Goal: Information Seeking & Learning: Find specific fact

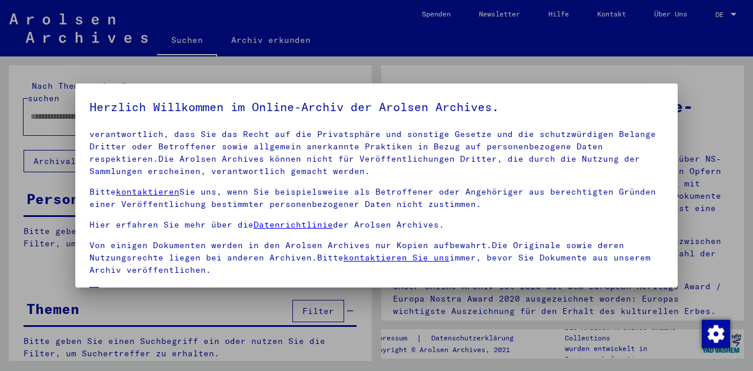
scroll to position [96, 0]
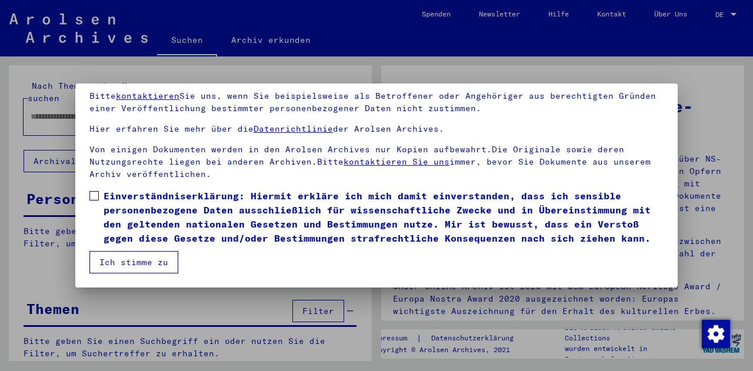
click at [98, 191] on span at bounding box center [93, 195] width 9 height 9
click at [119, 265] on button "Ich stimme zu" at bounding box center [133, 262] width 89 height 22
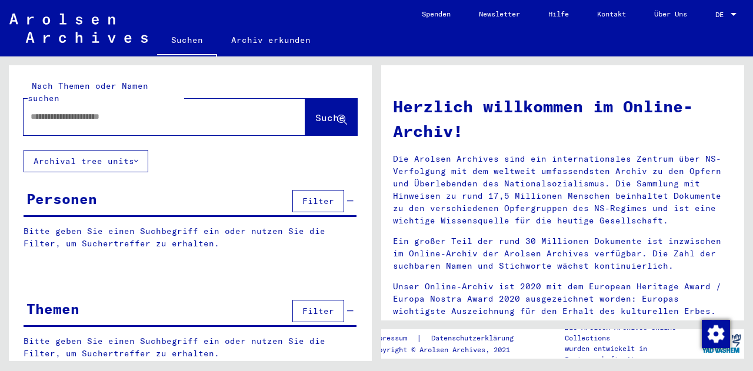
click at [84, 115] on div at bounding box center [147, 117] width 247 height 26
click at [127, 111] on input "text" at bounding box center [151, 117] width 240 height 12
type input "**********"
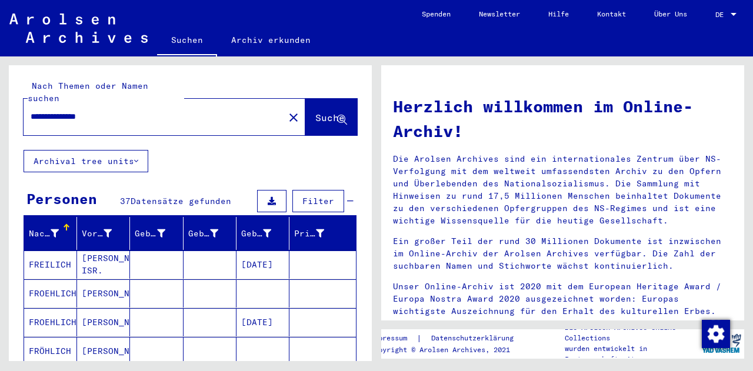
scroll to position [266, 0]
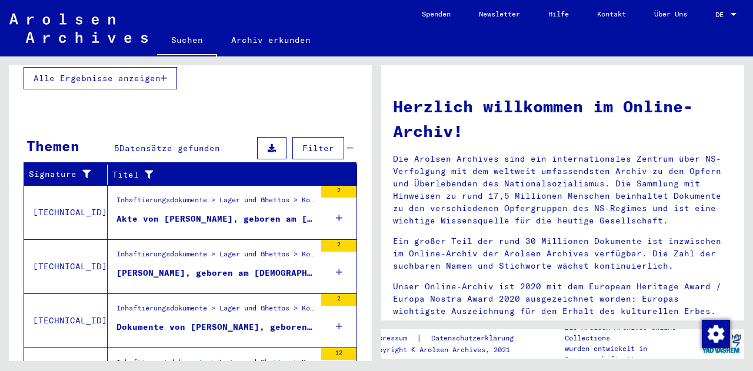
click at [271, 267] on div "[PERSON_NAME], geboren am [DEMOGRAPHIC_DATA], geboren in [GEOGRAPHIC_DATA]" at bounding box center [216, 273] width 199 height 12
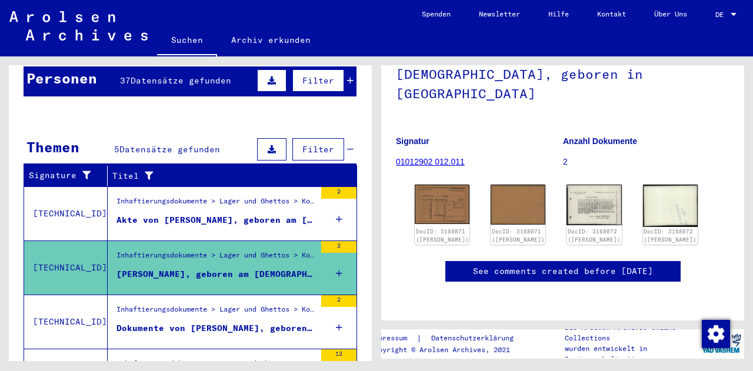
scroll to position [120, 0]
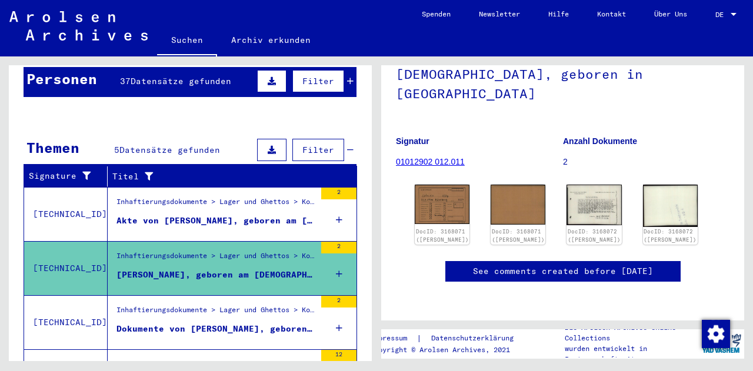
click at [297, 215] on div "Akte von [PERSON_NAME], geboren am [DEMOGRAPHIC_DATA]" at bounding box center [216, 221] width 199 height 12
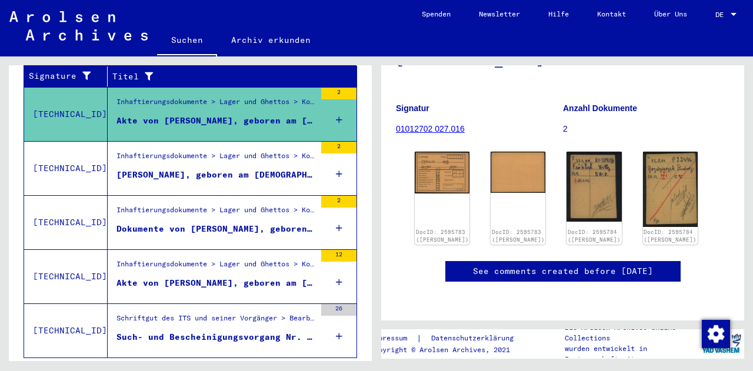
scroll to position [220, 0]
click at [296, 223] on div "Dokumente von [PERSON_NAME], geboren am [DEMOGRAPHIC_DATA]" at bounding box center [216, 229] width 199 height 12
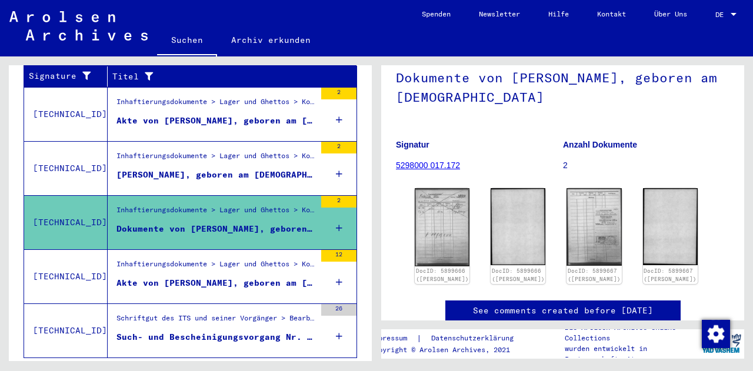
scroll to position [84, 0]
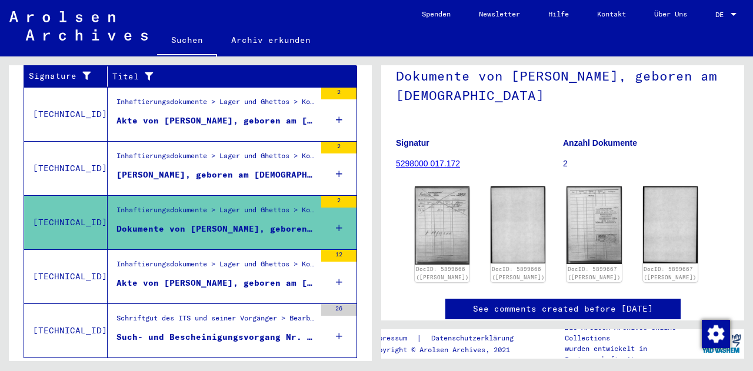
click at [276, 259] on div "Inhaftierungsdokumente > Lager und Ghettos > Konzentrationslager [GEOGRAPHIC_DA…" at bounding box center [216, 267] width 199 height 16
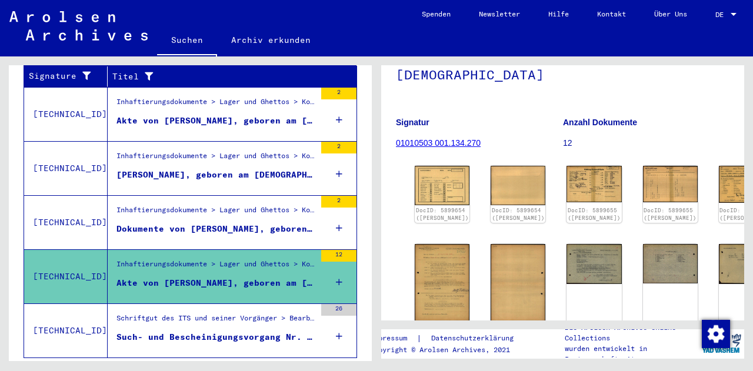
scroll to position [109, 0]
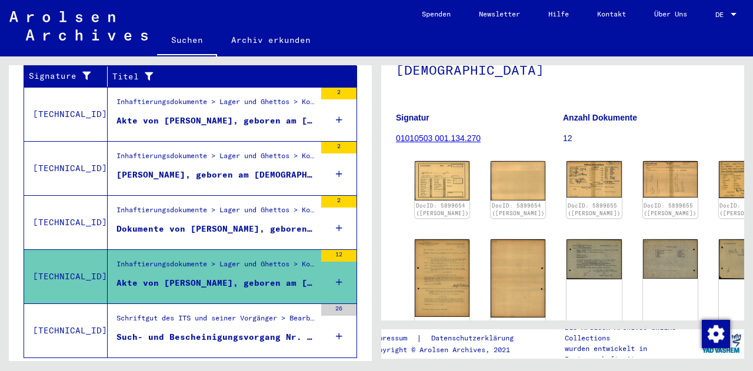
click at [719, 175] on img at bounding box center [746, 179] width 55 height 37
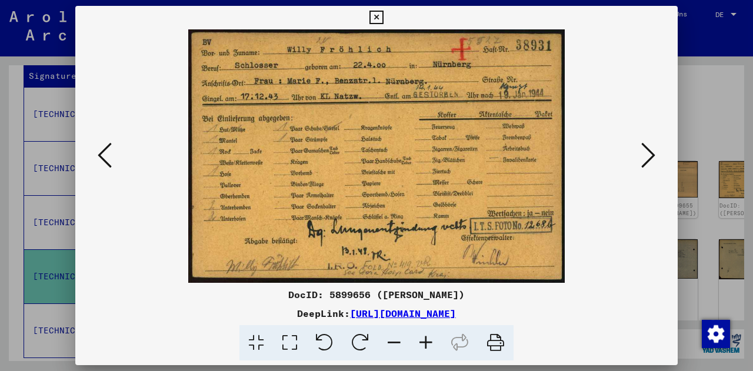
click at [456, 312] on link "[URL][DOMAIN_NAME]" at bounding box center [403, 314] width 106 height 12
click at [376, 16] on icon at bounding box center [377, 18] width 14 height 14
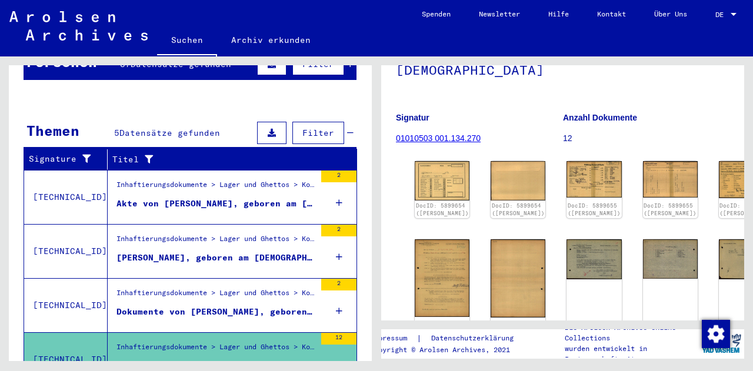
scroll to position [0, 0]
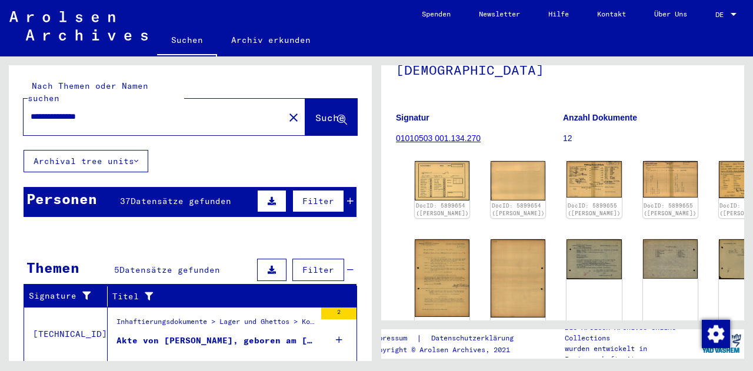
click at [326, 112] on span "Suche" at bounding box center [329, 118] width 29 height 12
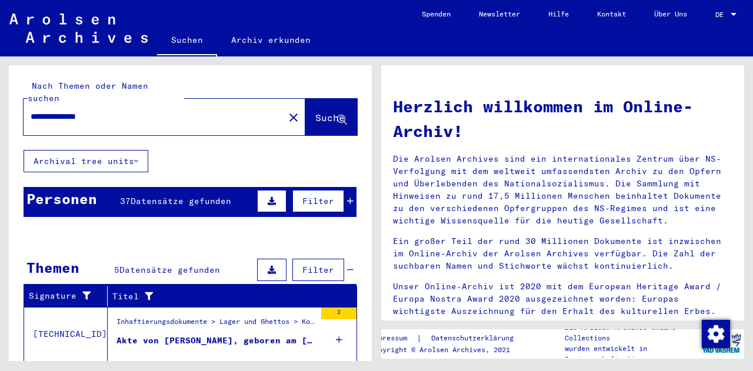
click at [325, 113] on button "Suche" at bounding box center [331, 117] width 52 height 36
click at [334, 191] on button "Filter" at bounding box center [319, 201] width 52 height 22
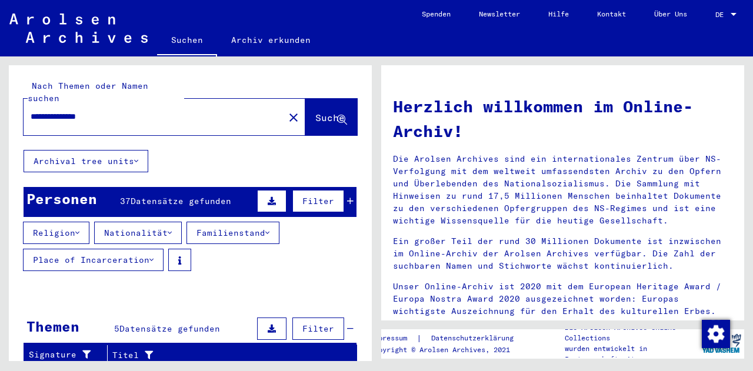
click at [334, 191] on button "Filter" at bounding box center [319, 201] width 52 height 22
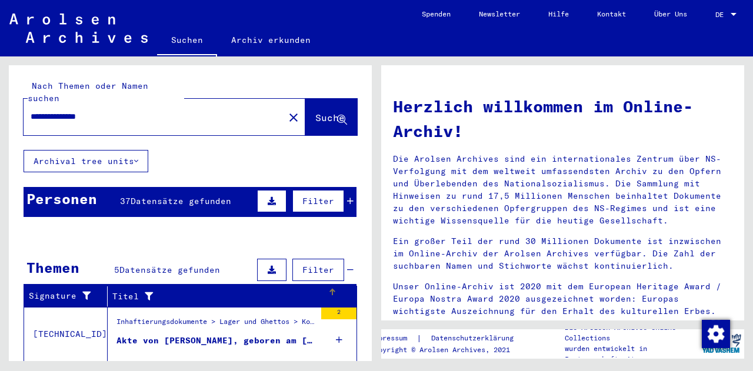
click at [330, 287] on div "Titel" at bounding box center [227, 296] width 230 height 19
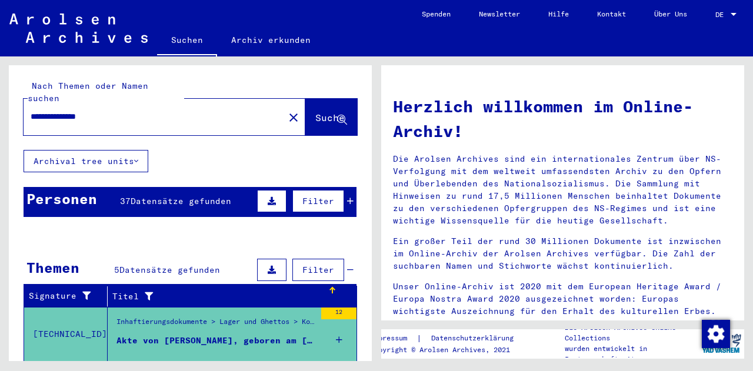
click at [59, 189] on div "Personen" at bounding box center [61, 198] width 71 height 21
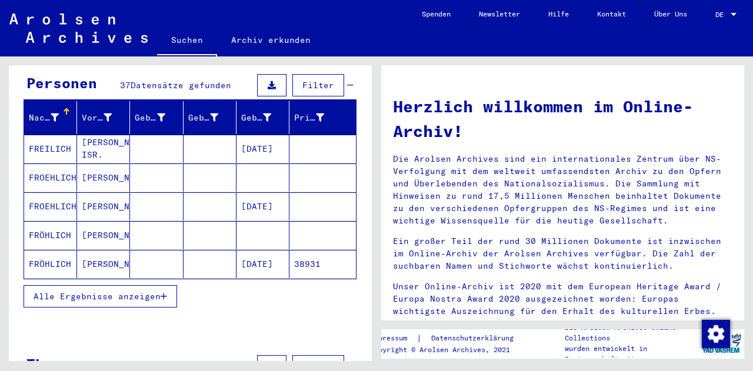
scroll to position [120, 0]
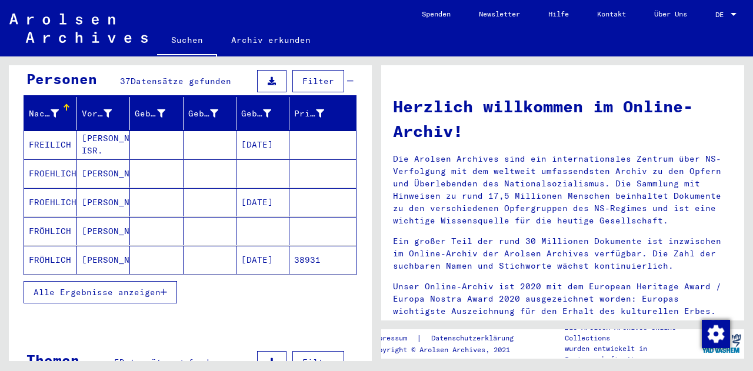
click at [47, 246] on mat-cell "FRÖHLICH" at bounding box center [50, 260] width 53 height 28
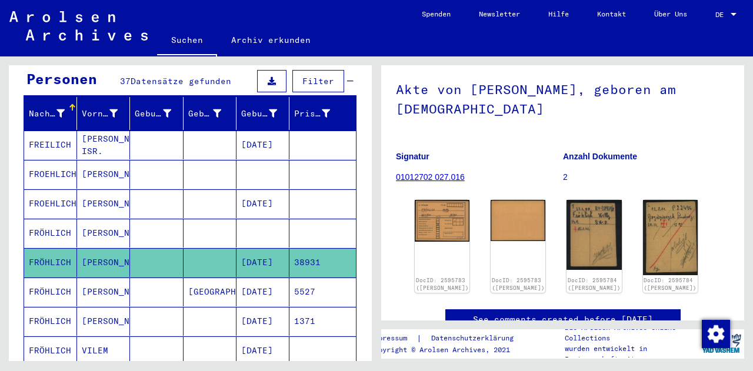
scroll to position [72, 0]
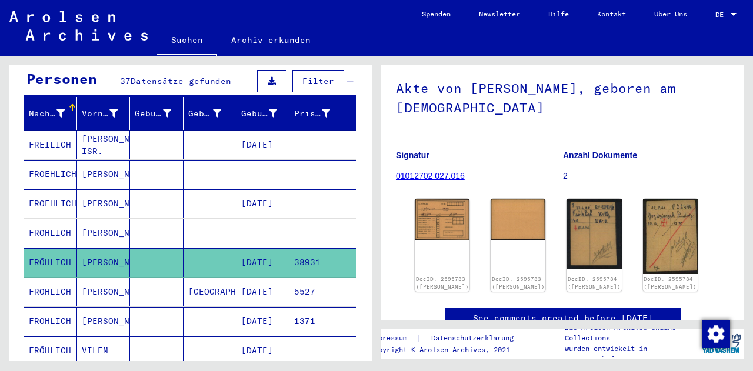
click at [62, 281] on mat-cell "FRÖHLICH" at bounding box center [50, 292] width 53 height 29
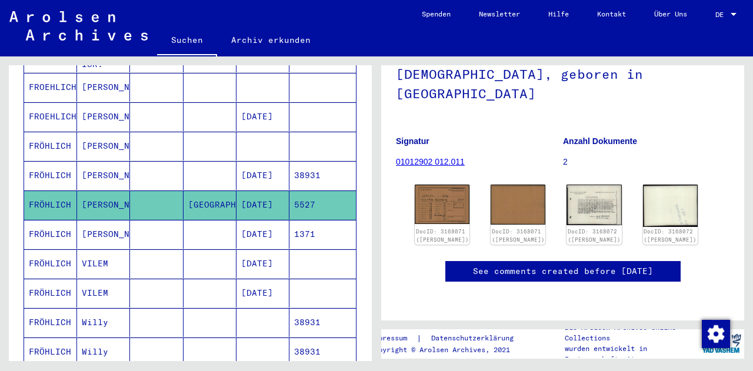
scroll to position [218, 0]
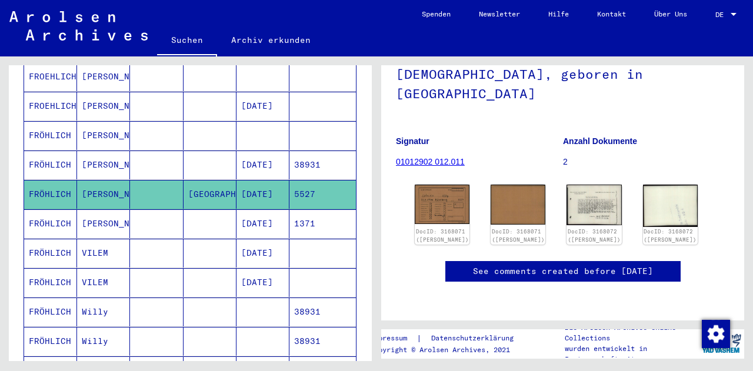
click at [54, 301] on icon at bounding box center [48, 324] width 29 height 47
click at [49, 298] on mat-cell "FRÖHLICH" at bounding box center [50, 312] width 53 height 29
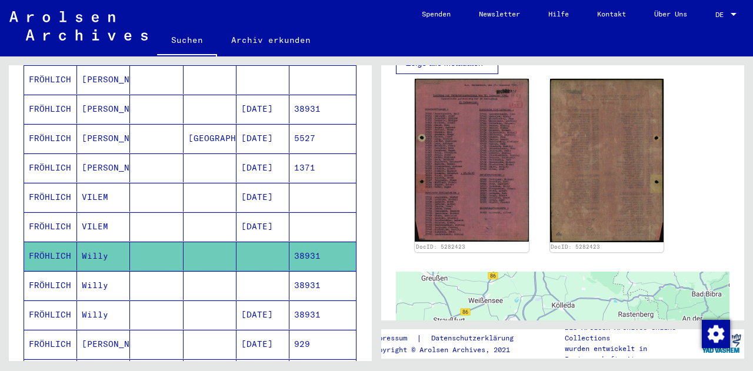
scroll to position [298, 0]
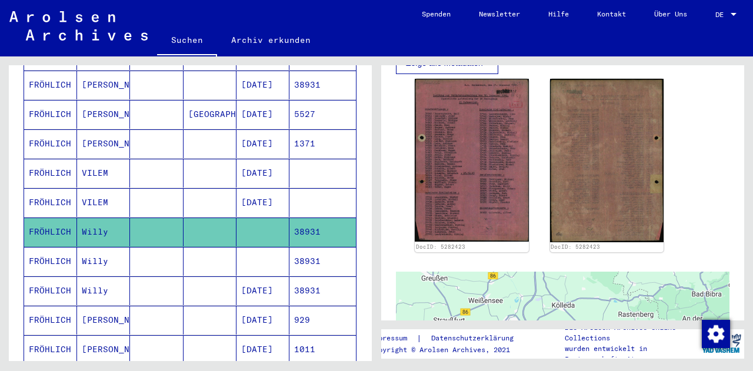
click at [42, 255] on mat-cell "FRÖHLICH" at bounding box center [50, 261] width 53 height 29
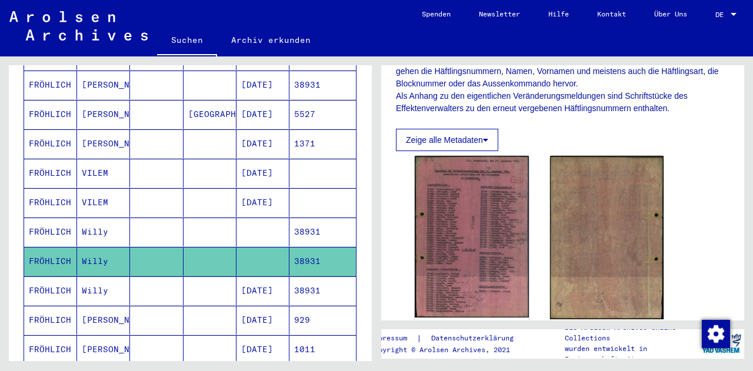
scroll to position [251, 0]
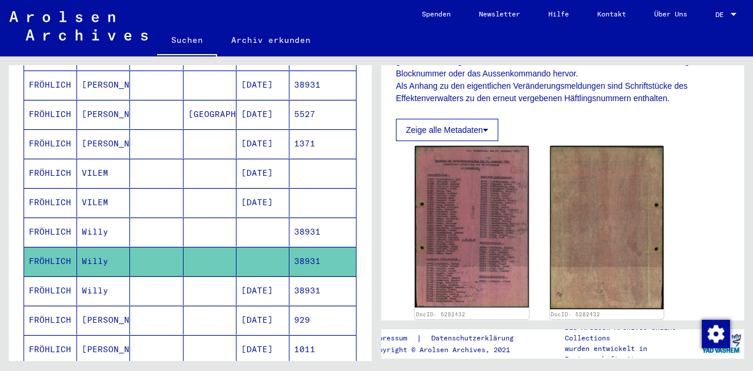
click at [48, 277] on mat-cell "FRÖHLICH" at bounding box center [50, 291] width 53 height 29
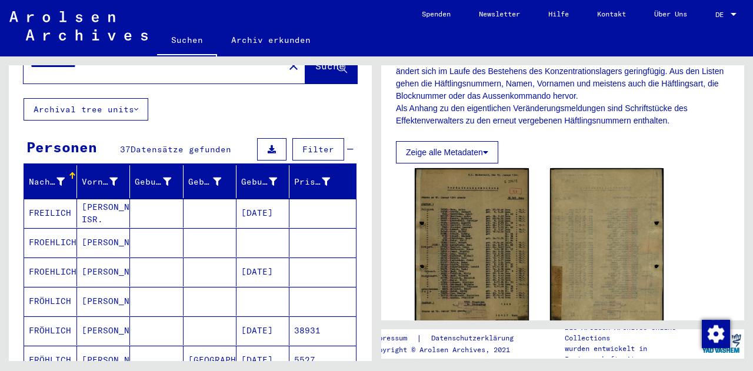
scroll to position [33, 0]
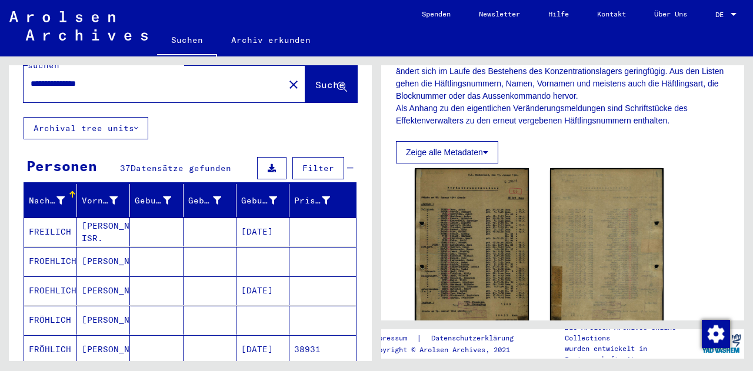
click at [44, 250] on mat-cell "FROEHLICH" at bounding box center [50, 261] width 53 height 29
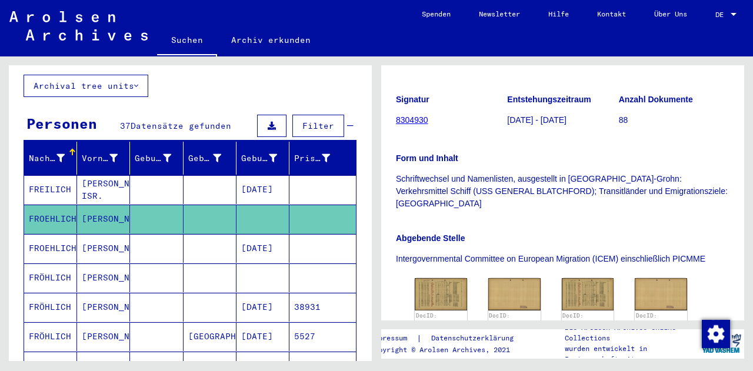
click at [47, 293] on mat-cell "FRÖHLICH" at bounding box center [50, 307] width 53 height 29
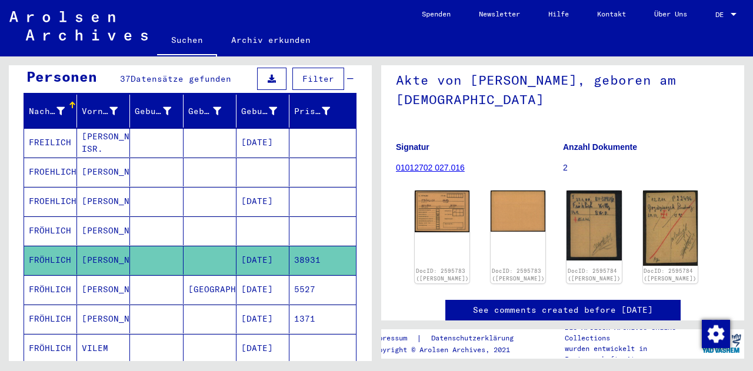
click at [47, 275] on mat-cell "FRÖHLICH" at bounding box center [50, 289] width 53 height 29
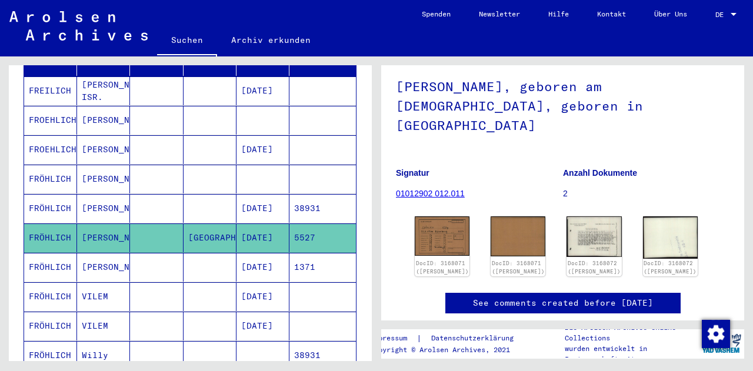
click at [46, 255] on mat-cell "FRÖHLICH" at bounding box center [50, 267] width 53 height 29
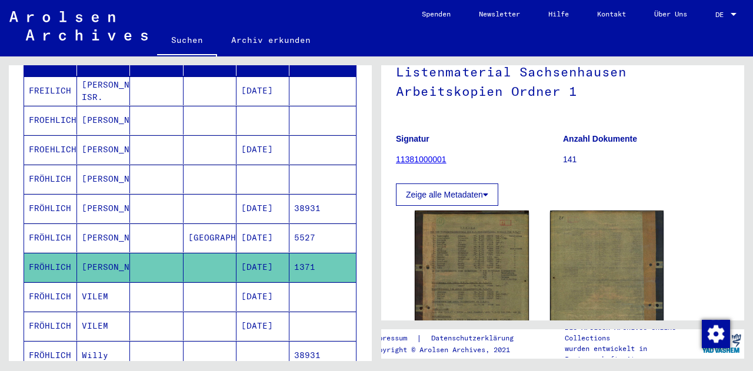
click at [45, 285] on mat-cell "FRÖHLICH" at bounding box center [50, 297] width 53 height 29
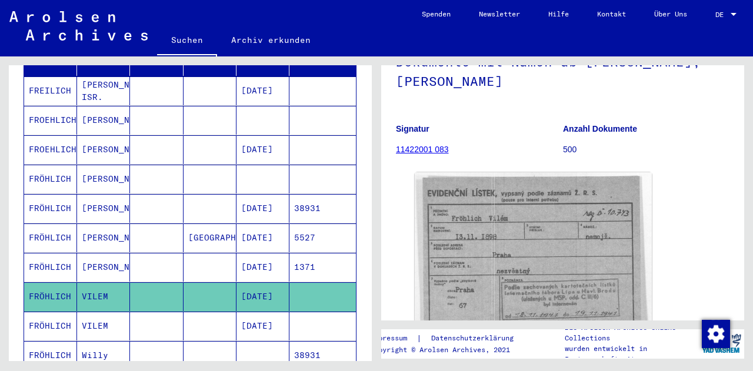
click at [48, 311] on icon at bounding box center [48, 324] width 29 height 47
click at [47, 312] on mat-cell "FRÖHLICH" at bounding box center [50, 326] width 53 height 29
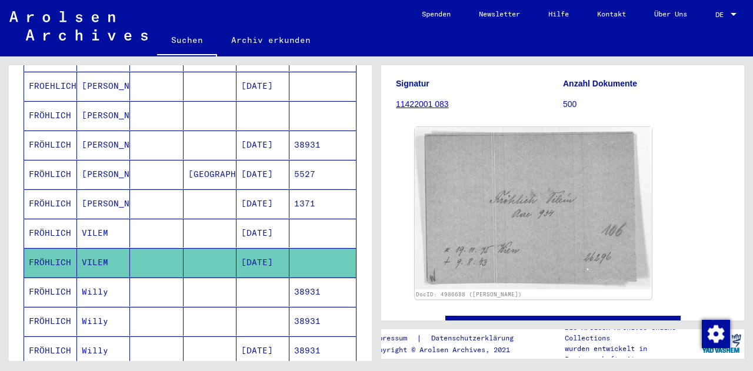
click at [44, 280] on mat-cell "FRÖHLICH" at bounding box center [50, 292] width 53 height 29
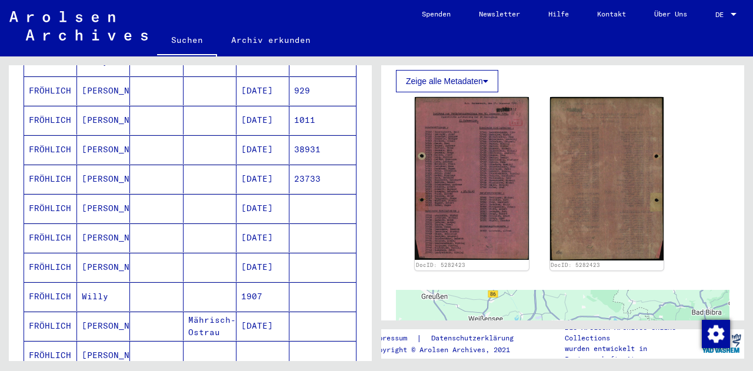
click at [45, 283] on mat-cell "FRÖHLICH" at bounding box center [50, 297] width 53 height 29
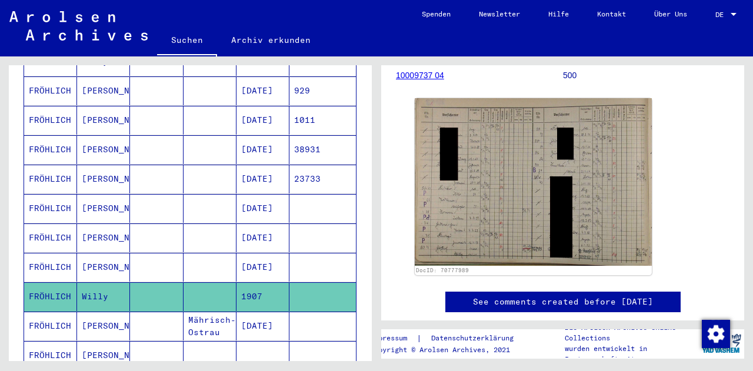
click at [46, 307] on icon at bounding box center [48, 324] width 29 height 47
click at [57, 312] on mat-cell "FRÖHLICH" at bounding box center [50, 326] width 53 height 29
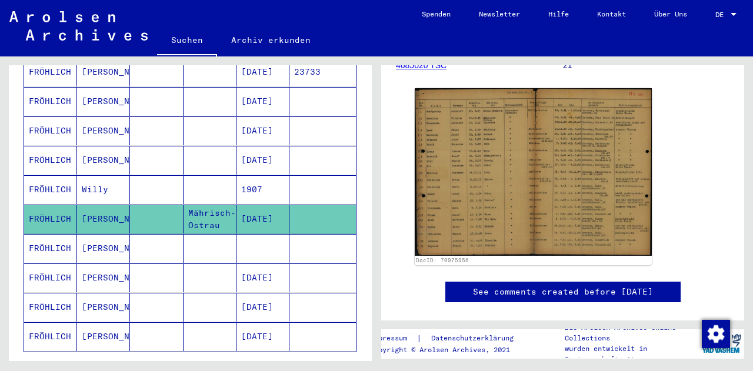
click at [46, 293] on mat-cell "FRÖHLICH" at bounding box center [50, 307] width 53 height 29
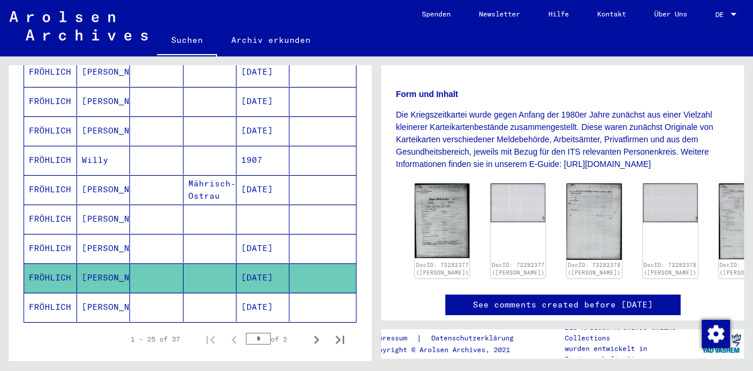
click at [45, 293] on mat-cell "FRÖHLICH" at bounding box center [50, 307] width 53 height 29
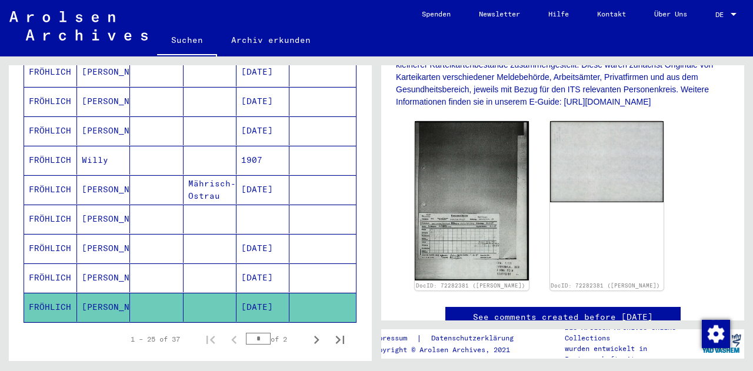
click at [46, 264] on mat-cell "FRÖHLICH" at bounding box center [50, 278] width 53 height 29
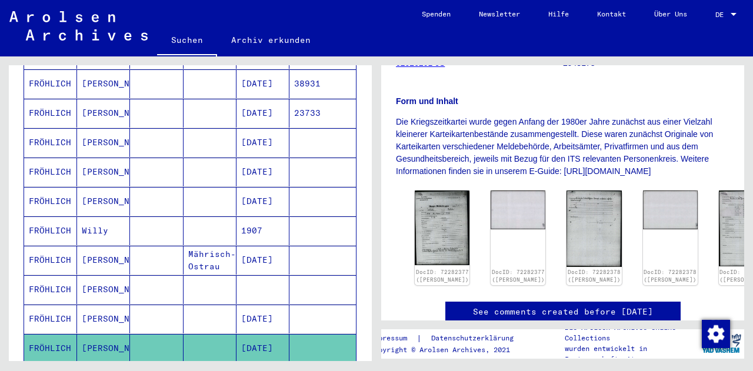
click at [35, 217] on mat-cell "FRÖHLICH" at bounding box center [50, 231] width 53 height 29
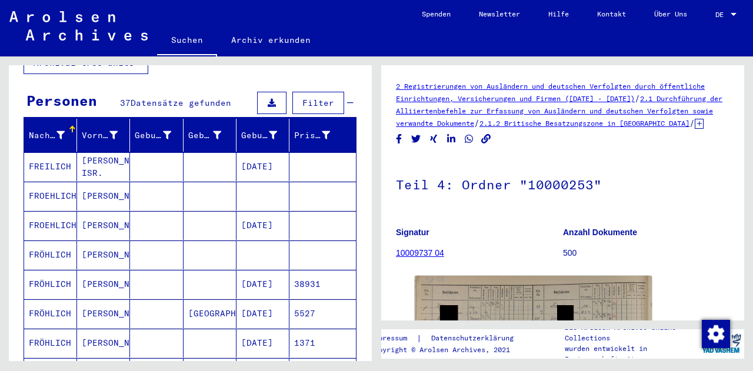
click at [49, 184] on mat-cell "FROEHLICH" at bounding box center [50, 196] width 53 height 29
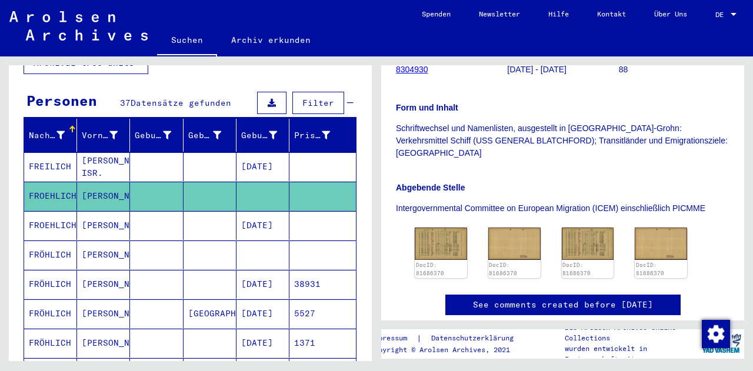
click at [53, 277] on mat-cell "FRÖHLICH" at bounding box center [50, 284] width 53 height 29
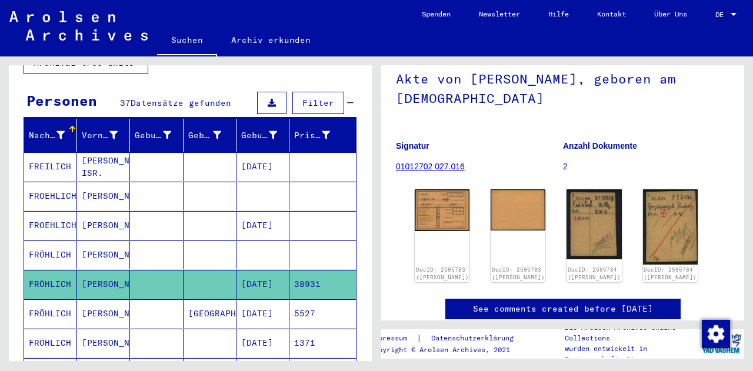
click at [57, 300] on mat-cell "FRÖHLICH" at bounding box center [50, 314] width 53 height 29
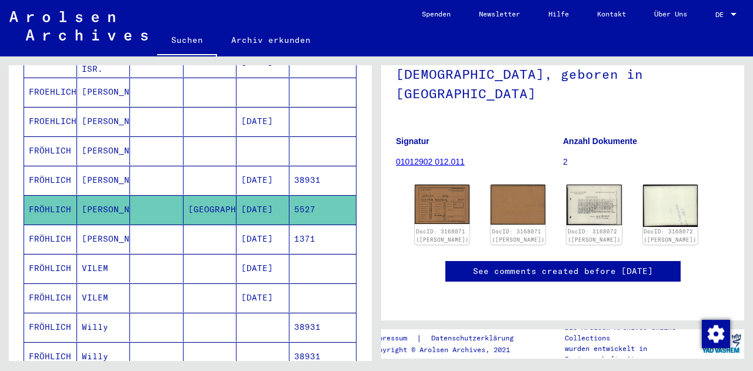
click at [53, 311] on icon at bounding box center [48, 324] width 29 height 47
click at [52, 305] on icon at bounding box center [48, 324] width 29 height 47
click at [84, 313] on mat-cell "Willy" at bounding box center [103, 327] width 53 height 29
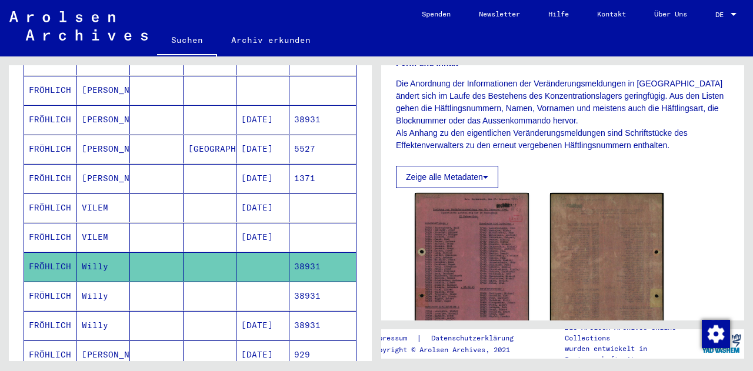
click at [47, 287] on mat-cell "FRÖHLICH" at bounding box center [50, 296] width 53 height 29
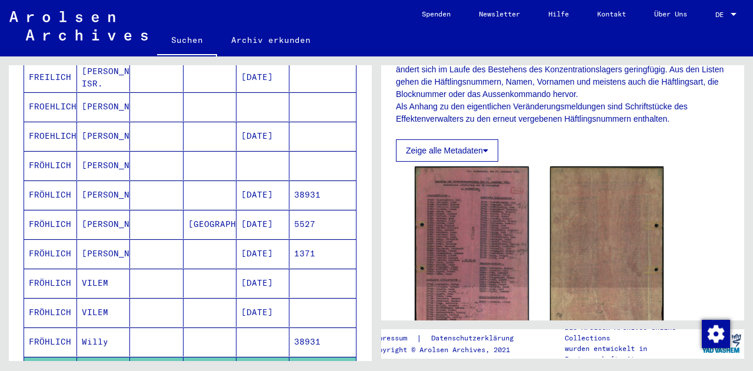
click at [51, 184] on mat-cell "FRÖHLICH" at bounding box center [50, 195] width 53 height 29
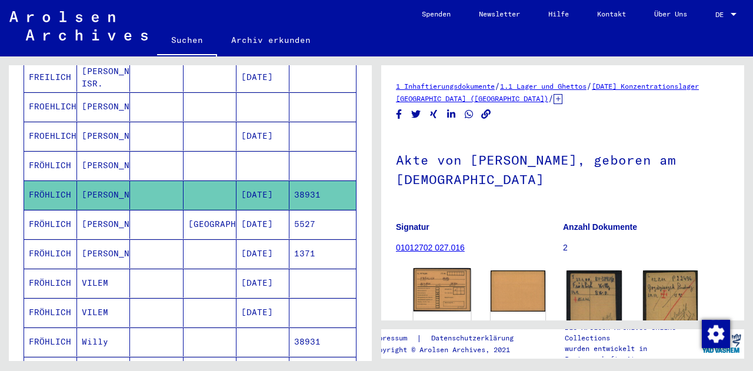
click at [441, 288] on img at bounding box center [443, 290] width 58 height 44
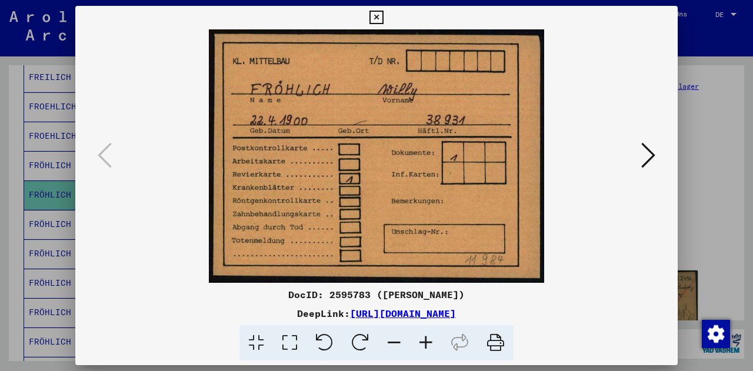
click at [648, 161] on icon at bounding box center [649, 155] width 14 height 28
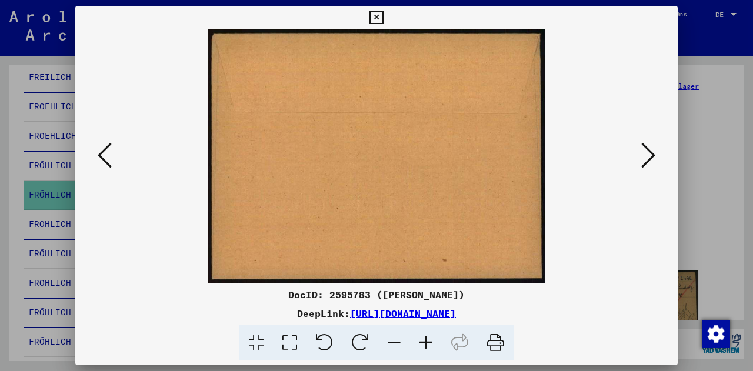
click at [649, 162] on icon at bounding box center [649, 155] width 14 height 28
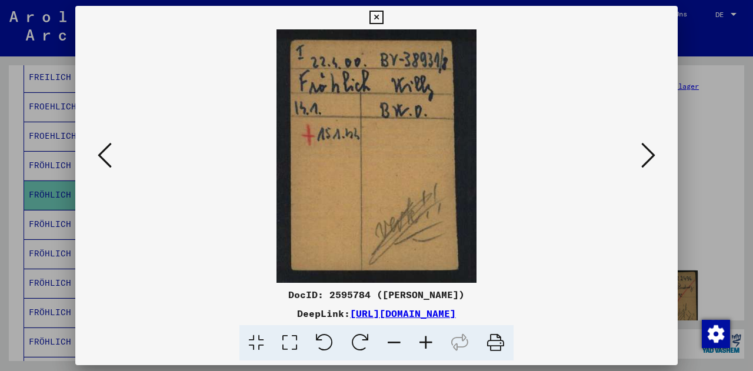
click at [381, 23] on icon at bounding box center [377, 18] width 14 height 14
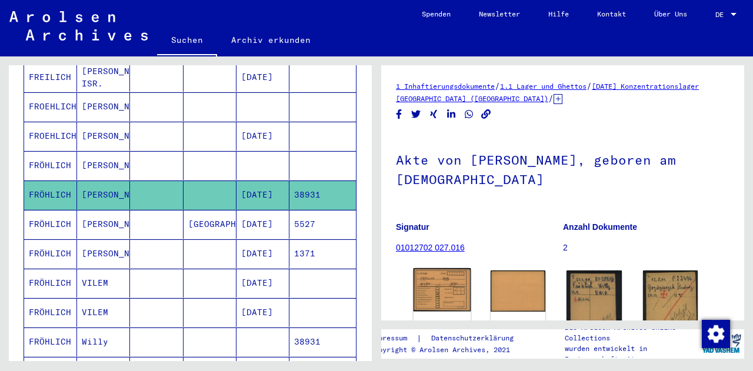
click at [450, 296] on img at bounding box center [443, 290] width 58 height 44
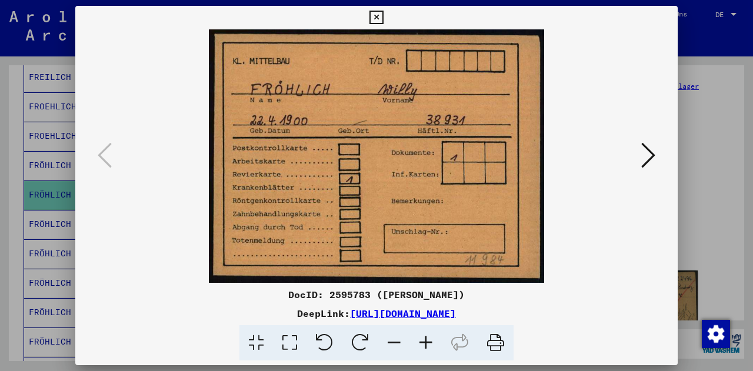
click at [656, 159] on button at bounding box center [648, 157] width 21 height 34
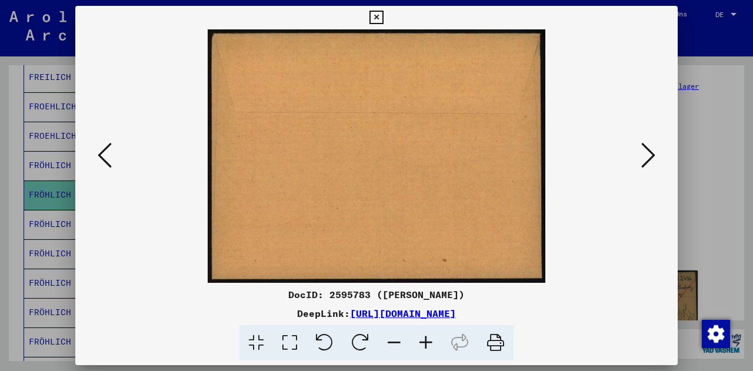
click at [656, 159] on button at bounding box center [648, 157] width 21 height 34
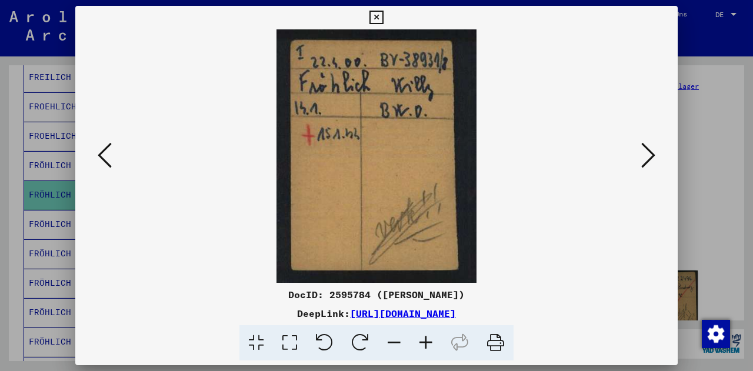
click at [688, 257] on div at bounding box center [376, 185] width 753 height 371
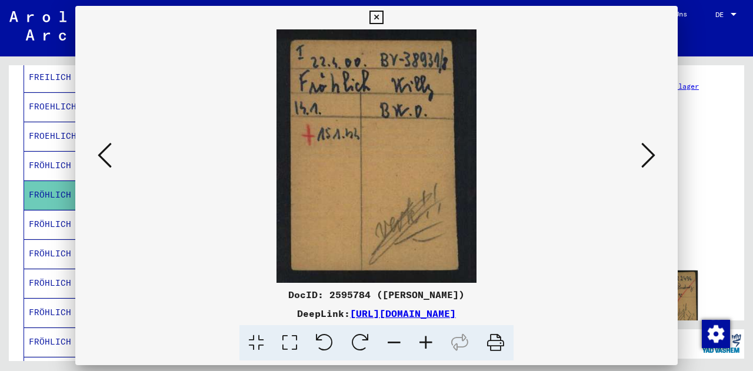
click at [688, 257] on figure "Anzahl Dokumente 2" at bounding box center [646, 239] width 167 height 53
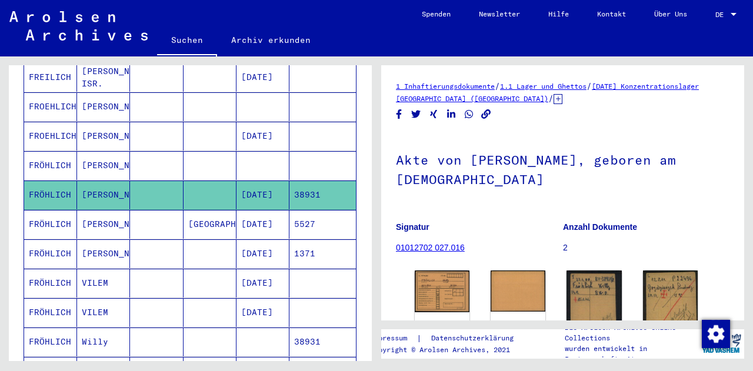
drag, startPoint x: 489, startPoint y: 187, endPoint x: 394, endPoint y: 156, distance: 99.0
click at [394, 156] on yv-its-full-details "1 Inhaftierungsdokumente / 1.1 Lager und Ghettos / [DATE] Konzentrationslager M…" at bounding box center [562, 252] width 363 height 345
copy h1 "Akte von [PERSON_NAME], geboren am [DEMOGRAPHIC_DATA]"
drag, startPoint x: 489, startPoint y: 252, endPoint x: 397, endPoint y: 251, distance: 92.4
click at [397, 251] on figure "Signatur 01012702 027.016" at bounding box center [479, 239] width 167 height 53
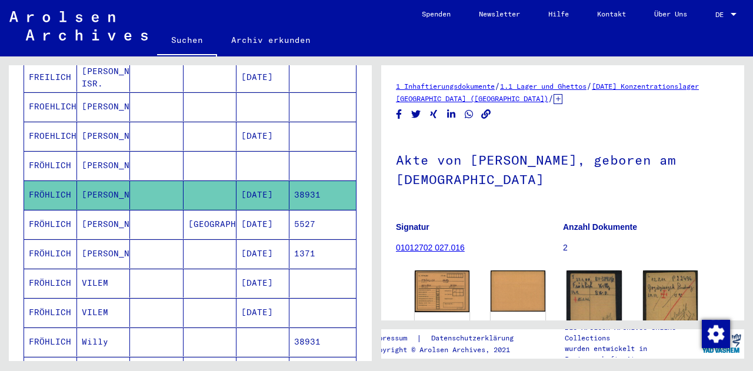
copy link "01012702 027.016"
click at [574, 288] on img at bounding box center [595, 304] width 58 height 73
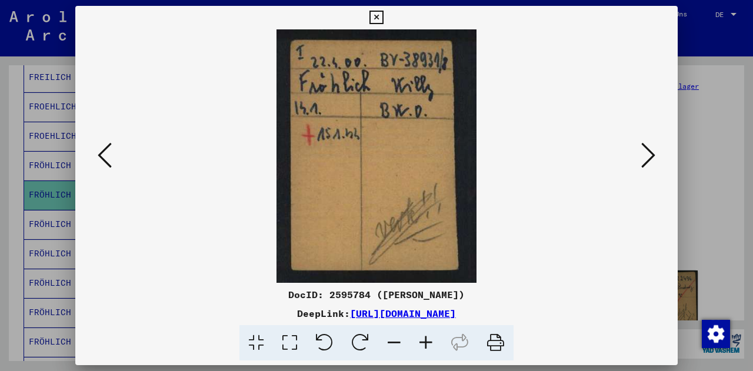
click at [370, 12] on icon at bounding box center [377, 18] width 14 height 14
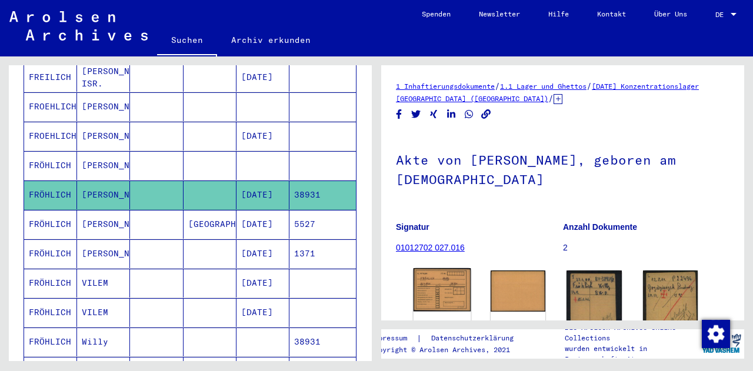
click at [446, 290] on img at bounding box center [443, 290] width 58 height 44
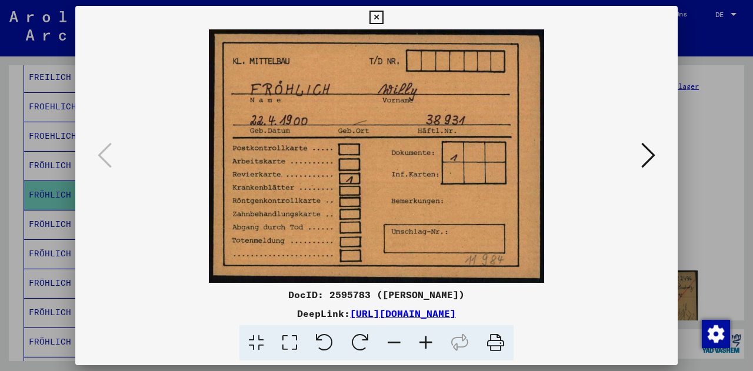
click at [380, 18] on icon at bounding box center [377, 18] width 14 height 14
